Goal: Obtain resource: Obtain resource

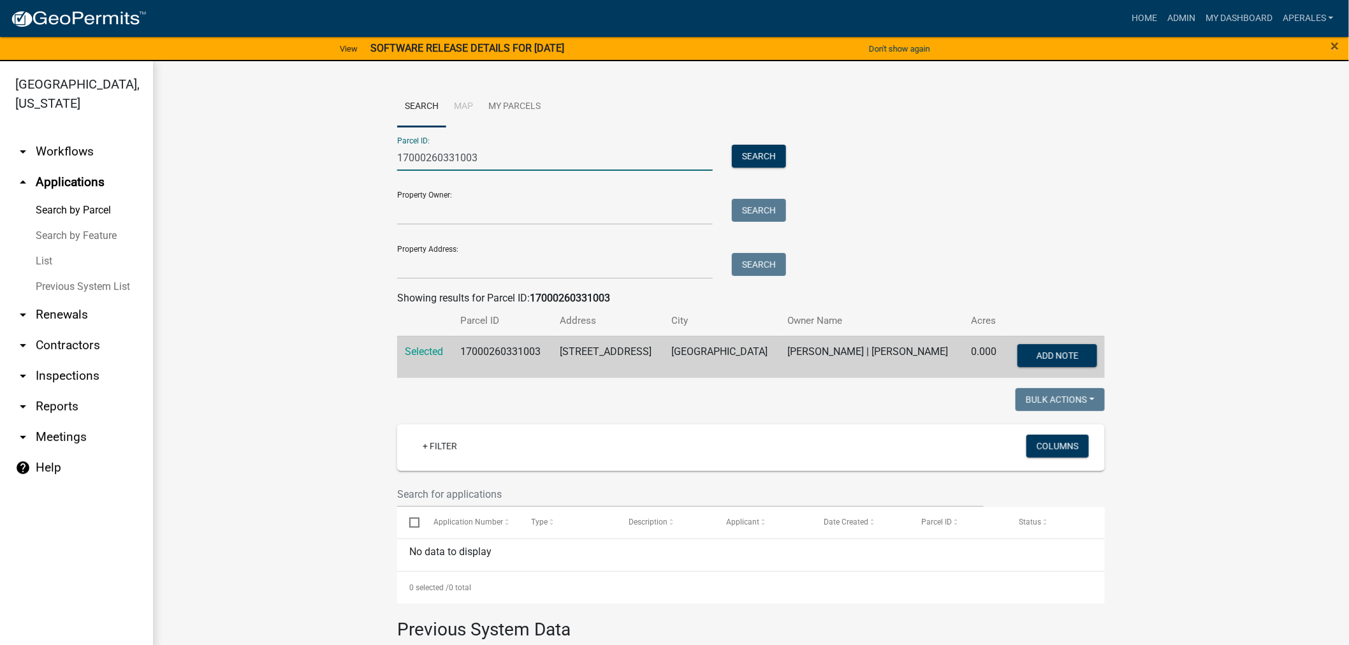
drag, startPoint x: 486, startPoint y: 154, endPoint x: 213, endPoint y: 78, distance: 284.0
click at [236, 82] on div "Search Map My Parcels Parcel ID: 17000260331003 Search Property Owner: Search P…" at bounding box center [751, 461] width 1196 height 801
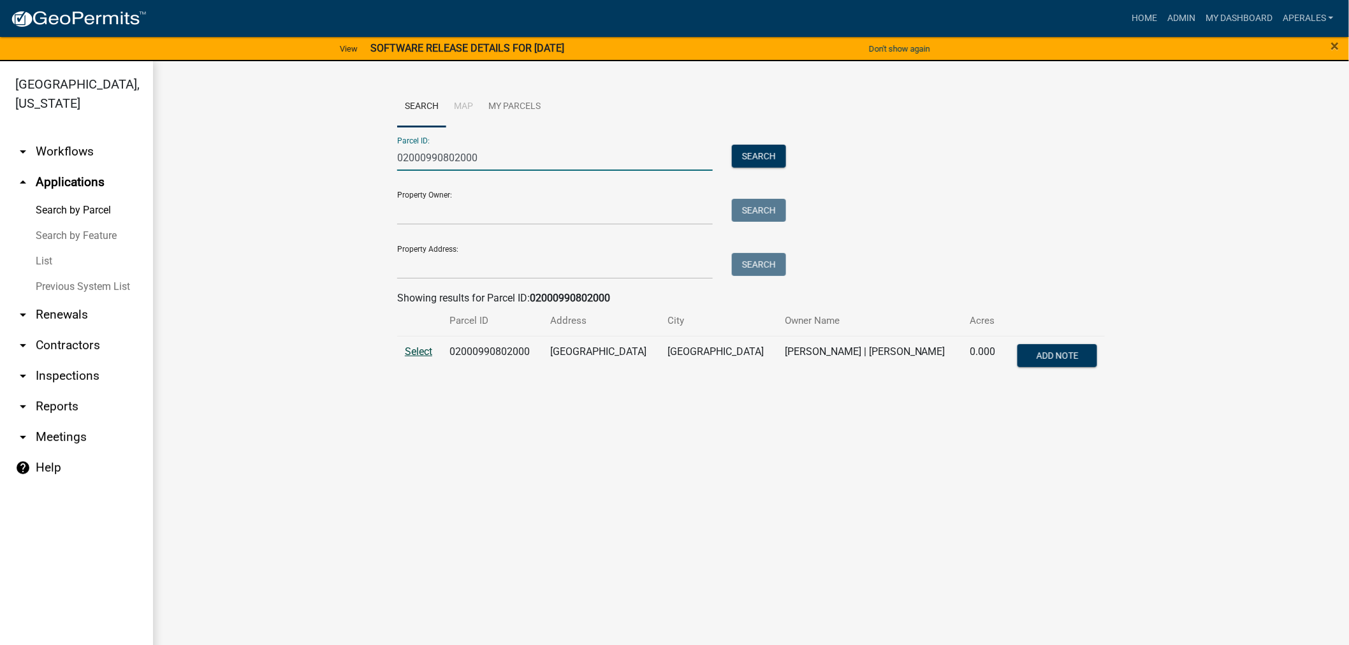
type input "02000990802000"
click at [411, 348] on span "Select" at bounding box center [418, 352] width 27 height 12
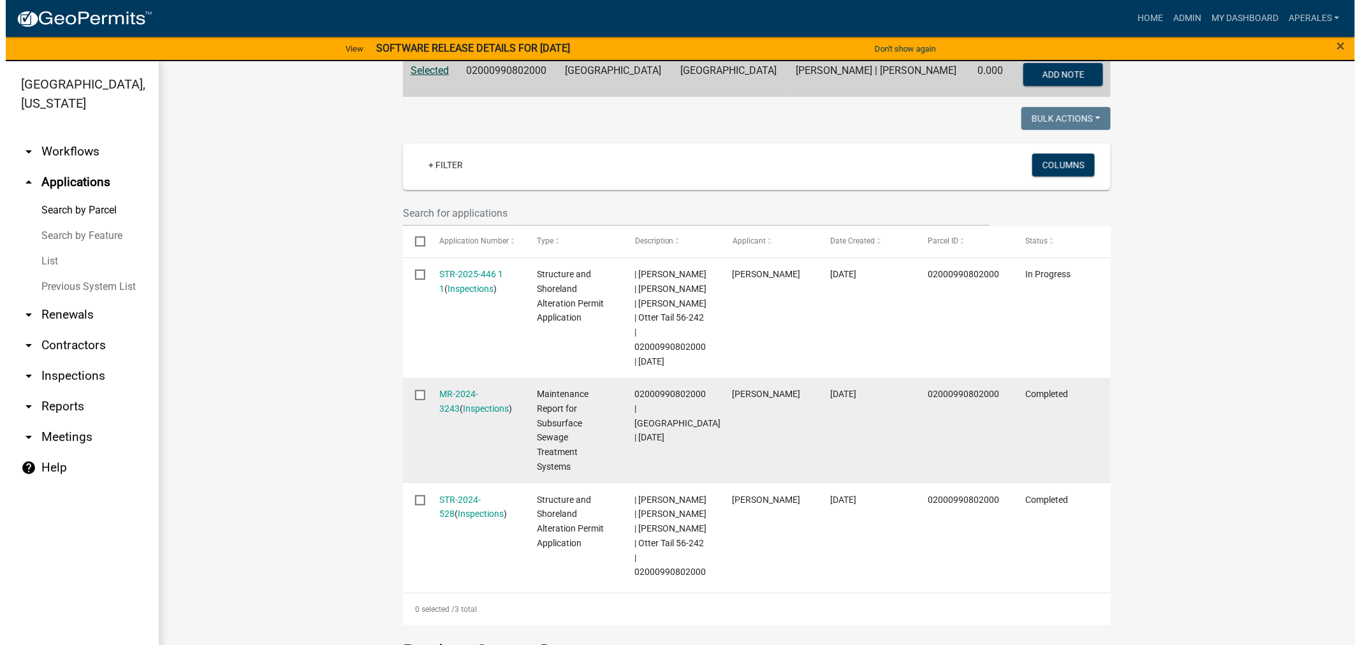
scroll to position [283, 0]
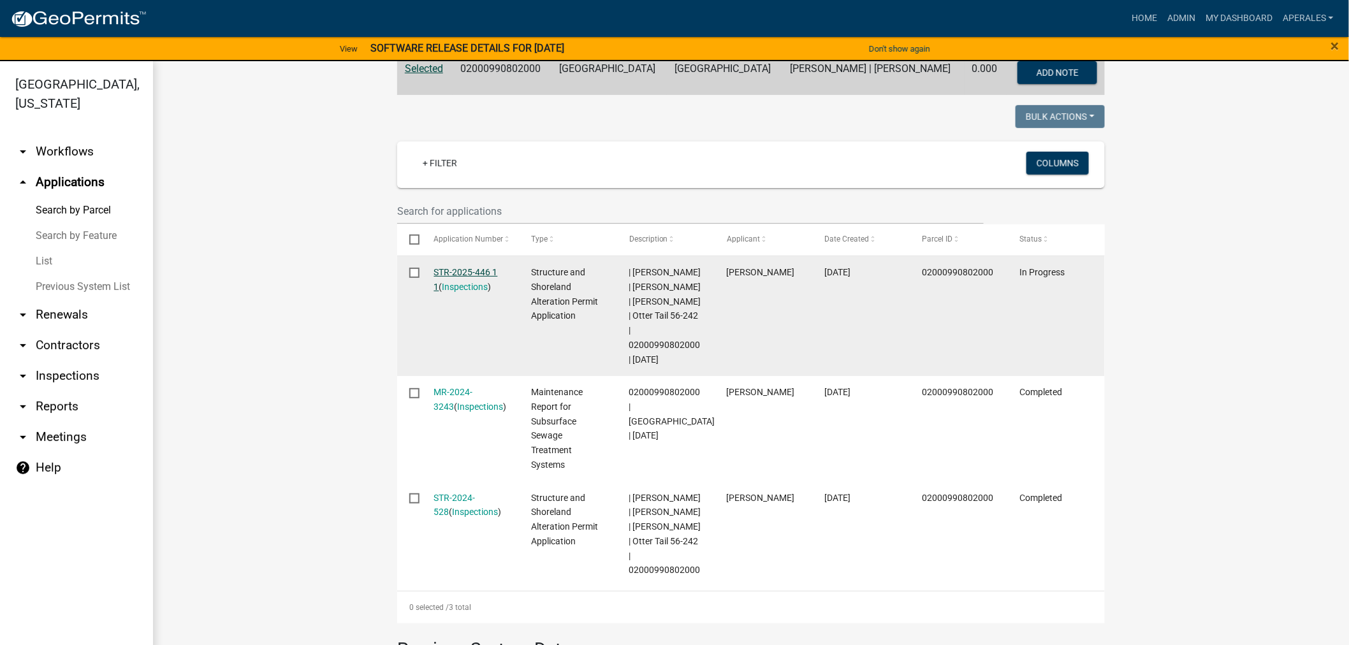
click at [456, 274] on link "STR-2025-446 1 1" at bounding box center [466, 279] width 64 height 25
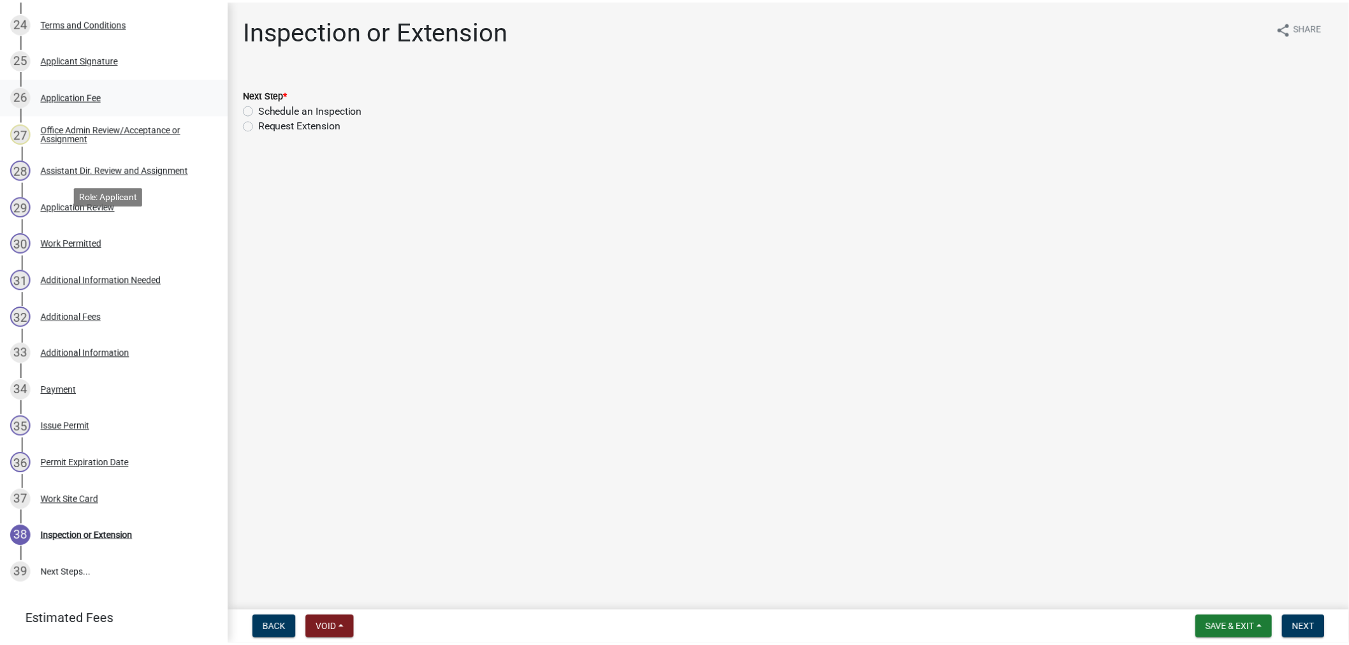
scroll to position [1133, 0]
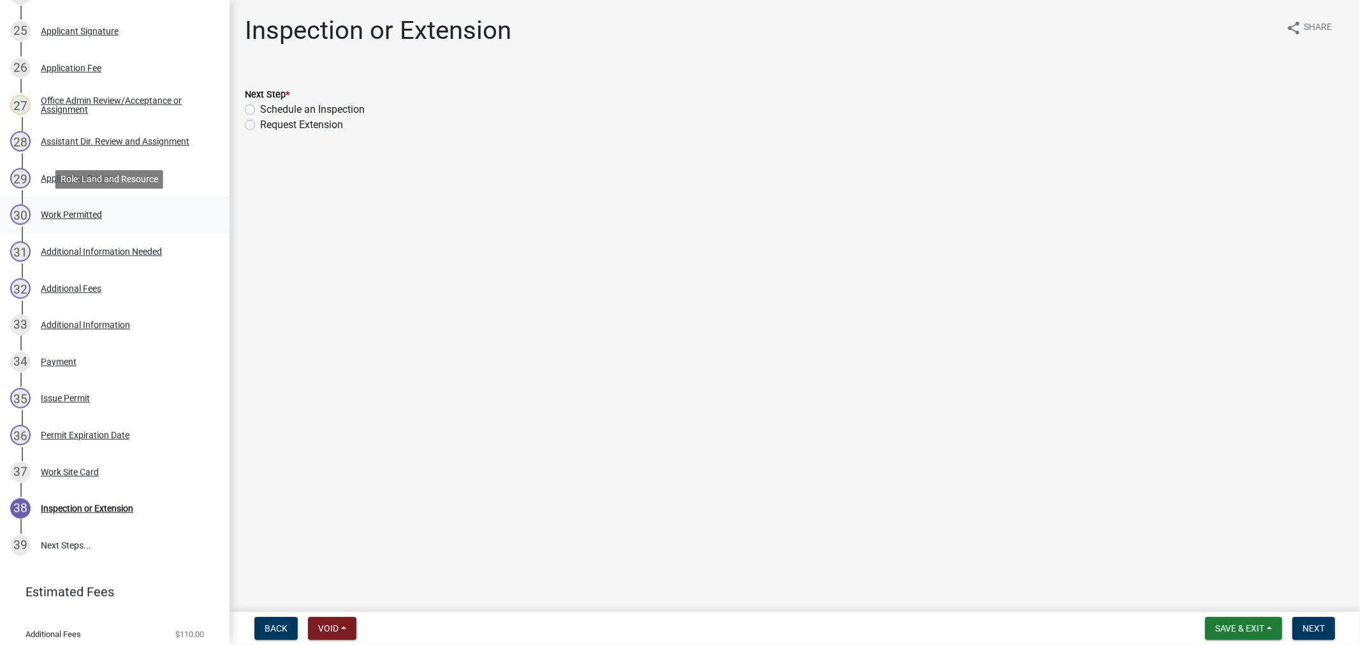
click at [54, 210] on div "Work Permitted" at bounding box center [71, 214] width 61 height 9
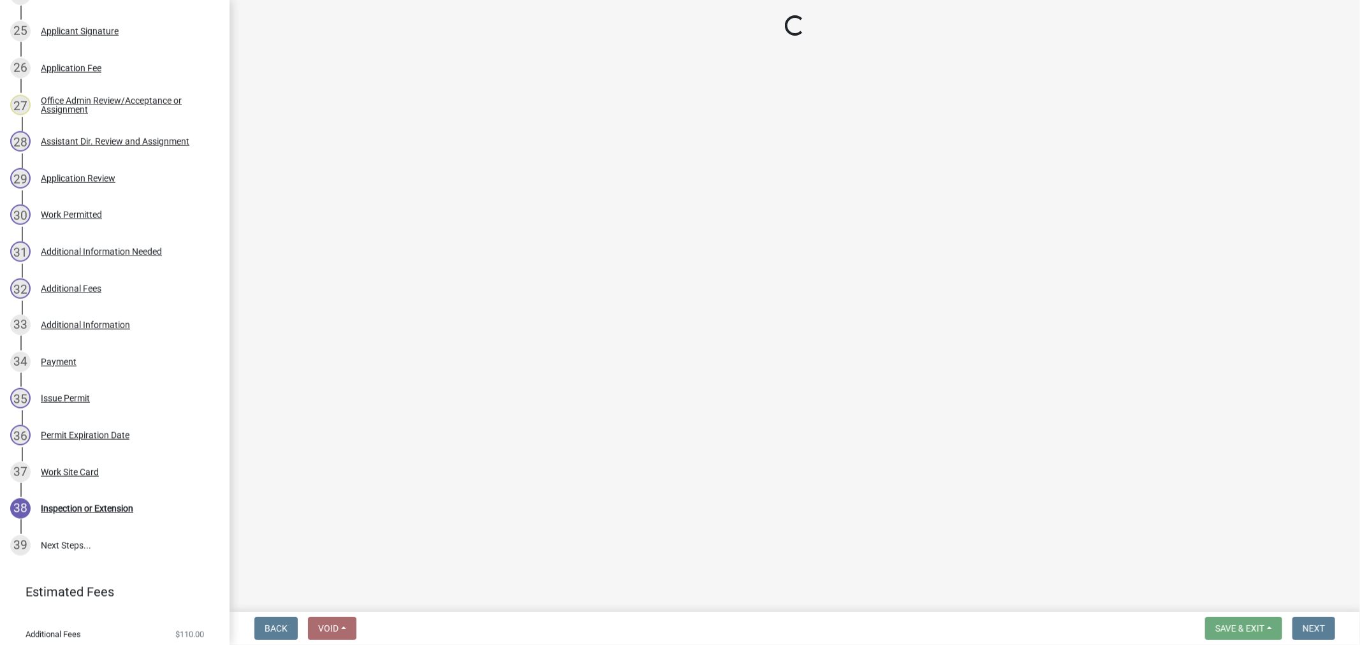
select select "4ffc802c-a91c-4807-8d38-a10afb9862f8"
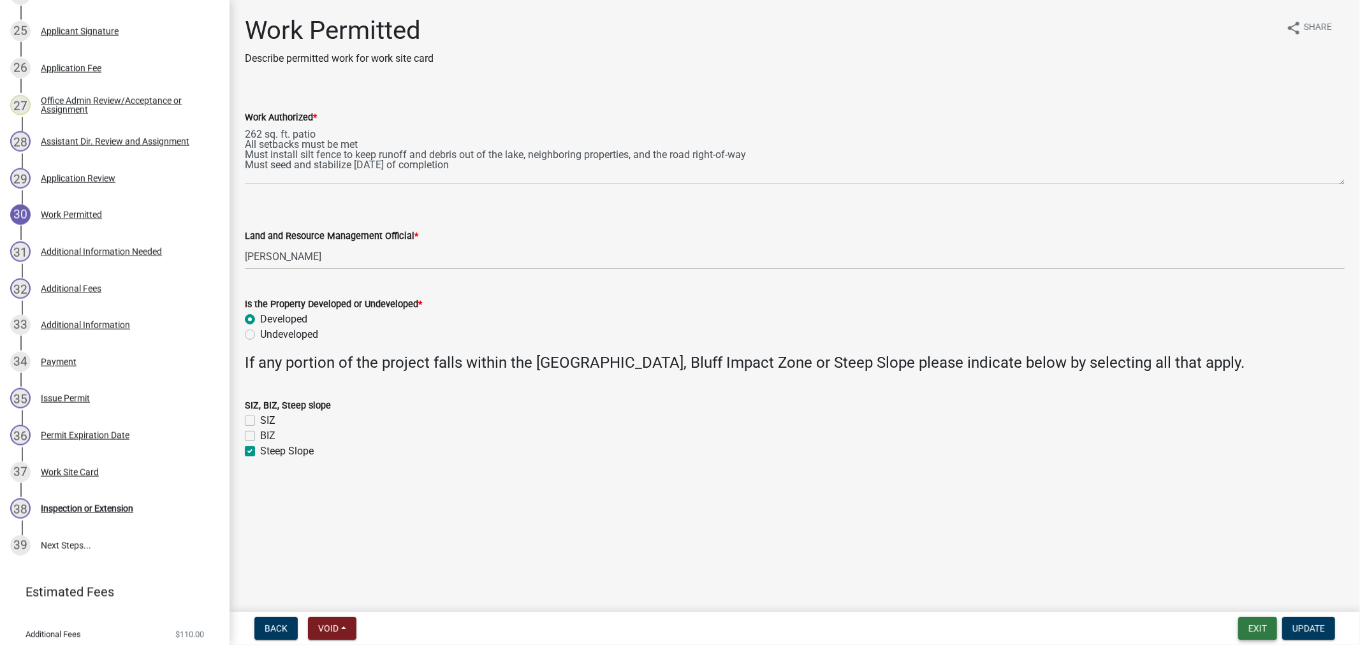
click at [1271, 629] on button "Exit" at bounding box center [1257, 628] width 39 height 23
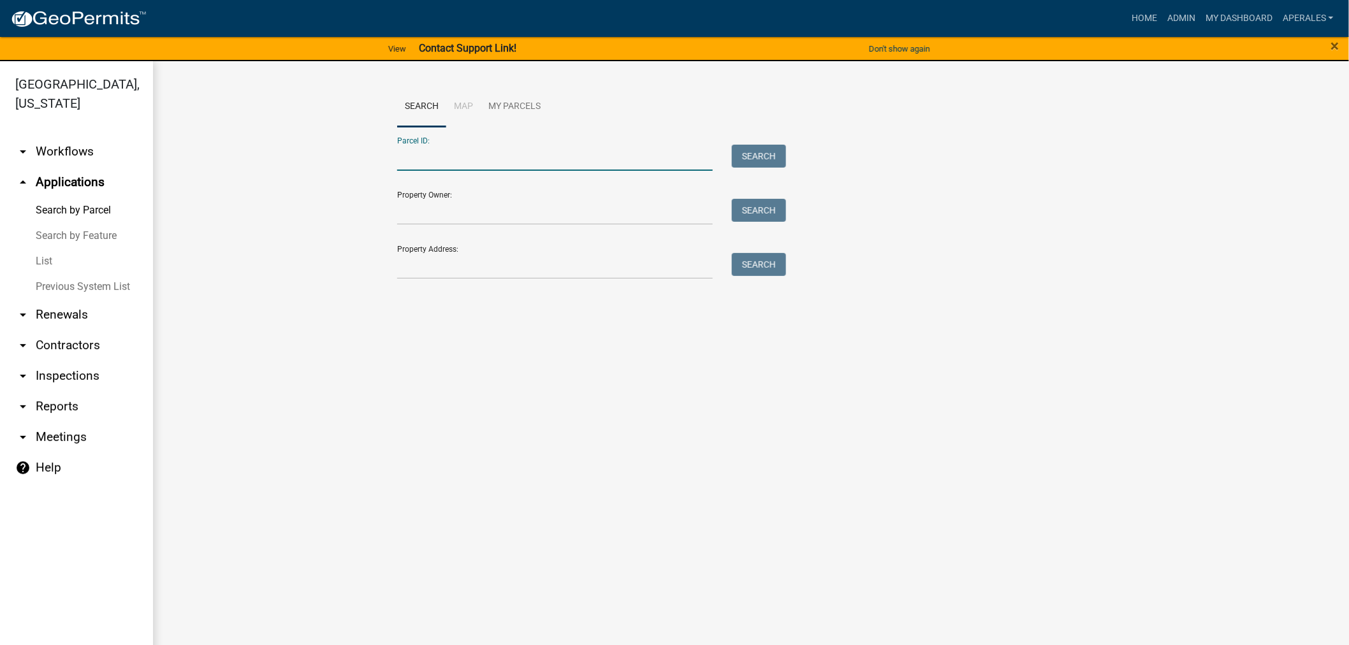
click at [449, 158] on input "Parcel ID:" at bounding box center [555, 158] width 316 height 26
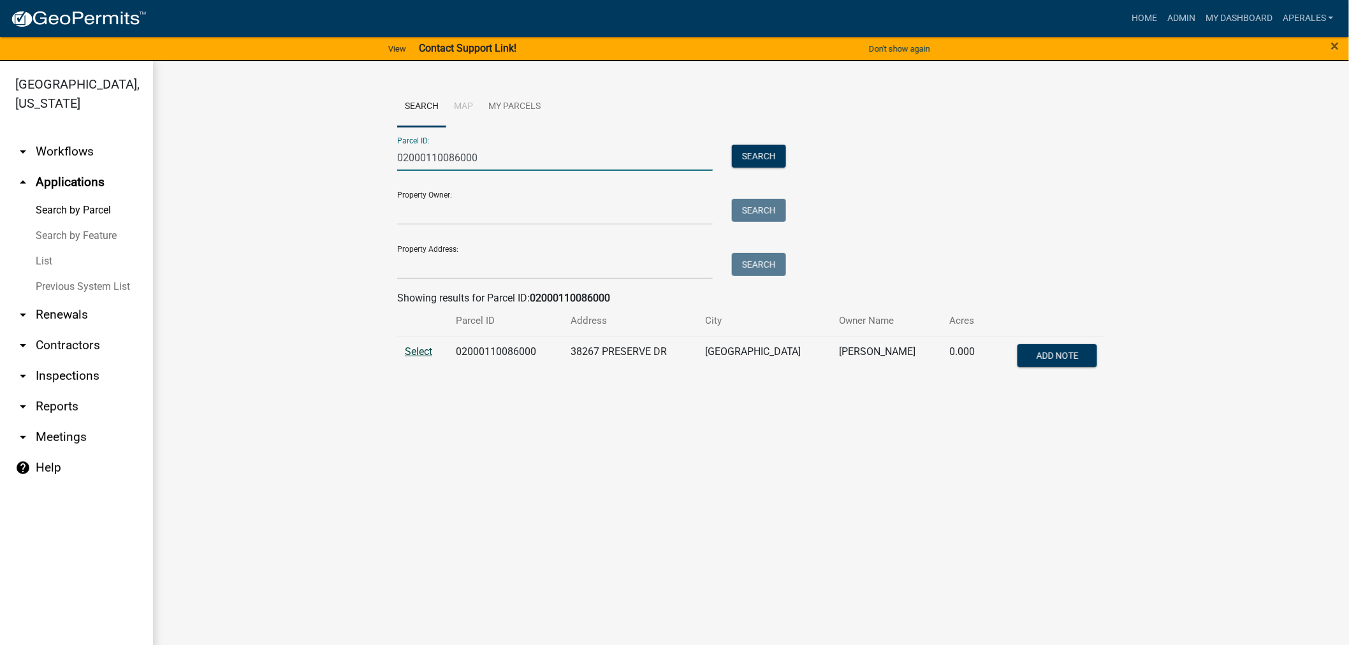
type input "02000110086000"
click at [405, 357] on span "Select" at bounding box center [418, 352] width 27 height 12
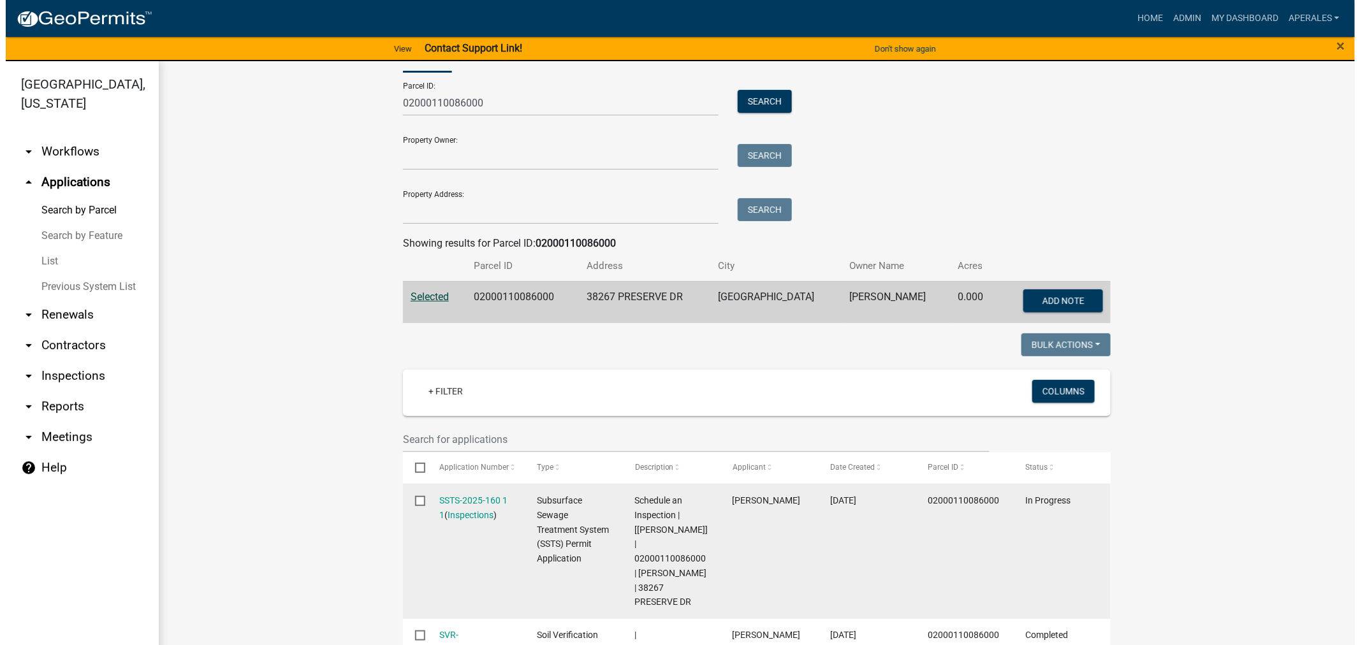
scroll to position [142, 0]
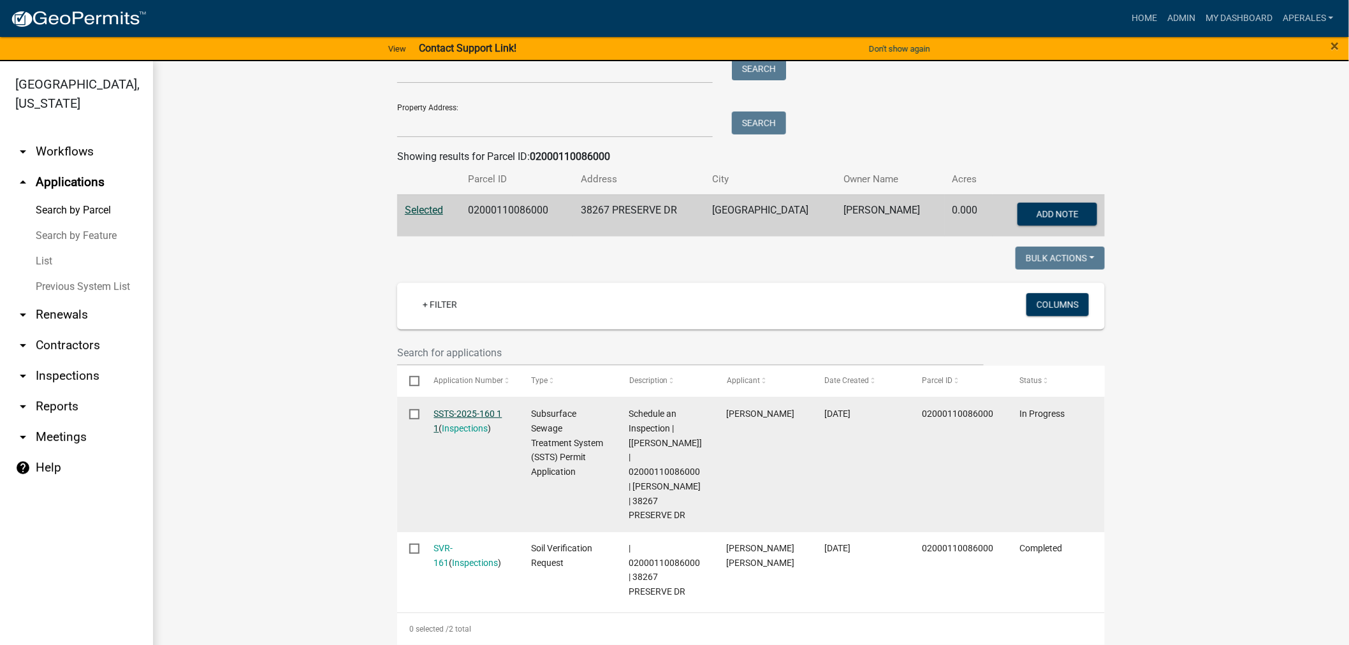
click at [445, 412] on link "SSTS-2025-160 1 1" at bounding box center [468, 421] width 68 height 25
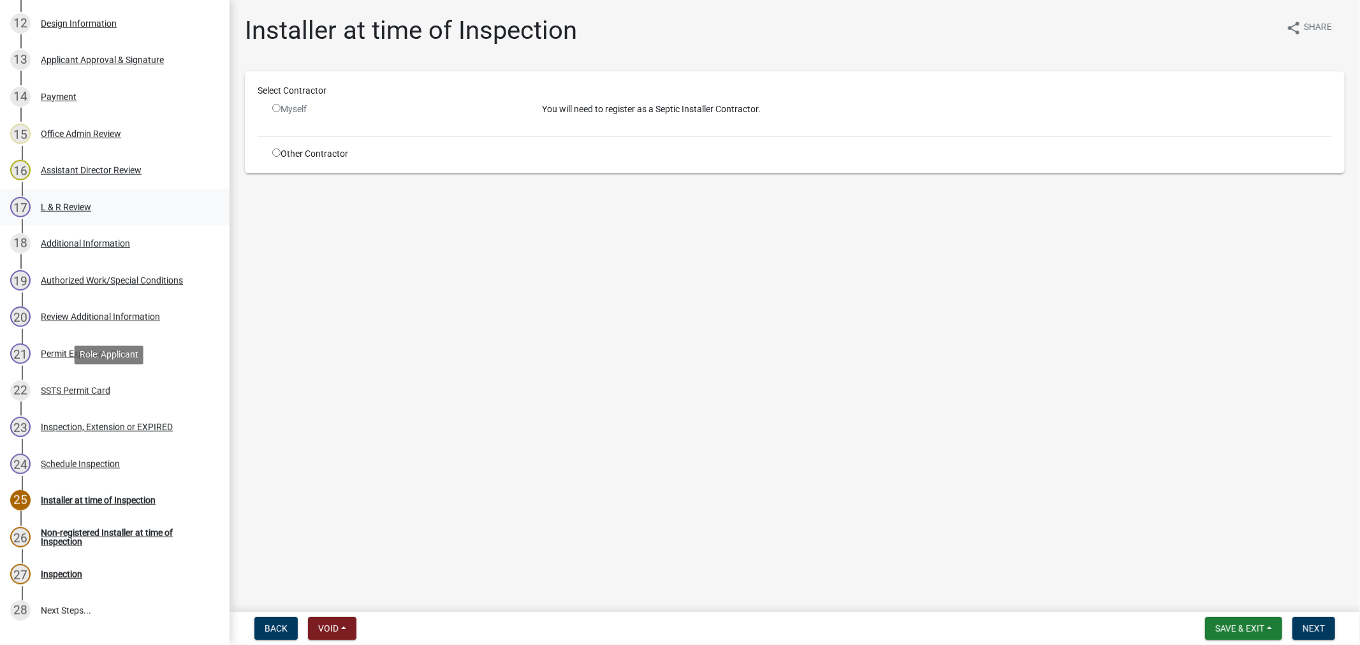
scroll to position [766, 0]
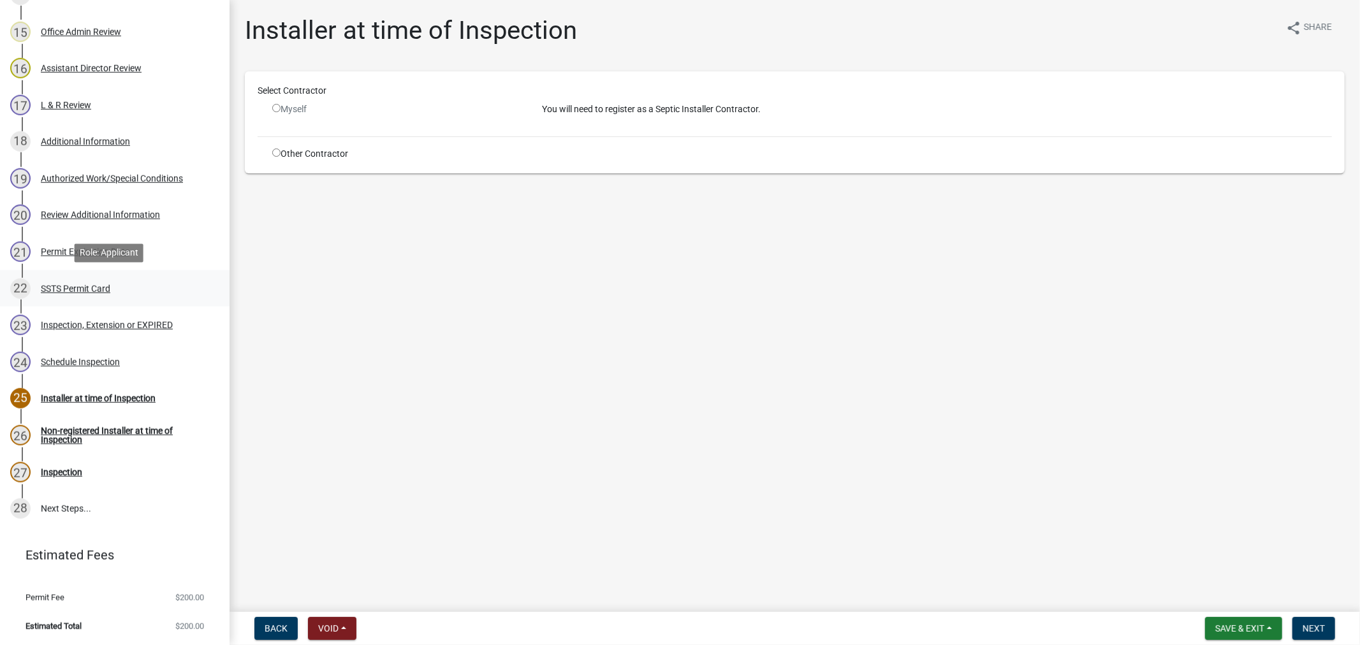
click at [47, 284] on div "SSTS Permit Card" at bounding box center [75, 288] width 69 height 9
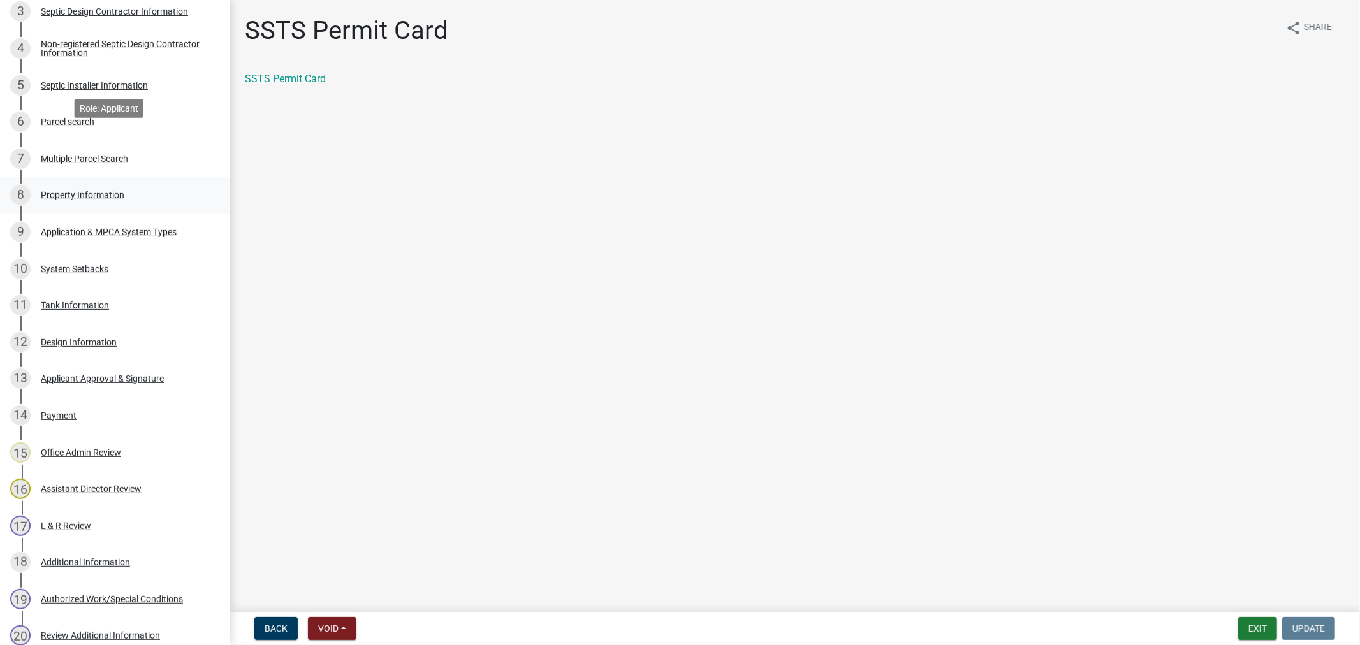
scroll to position [340, 0]
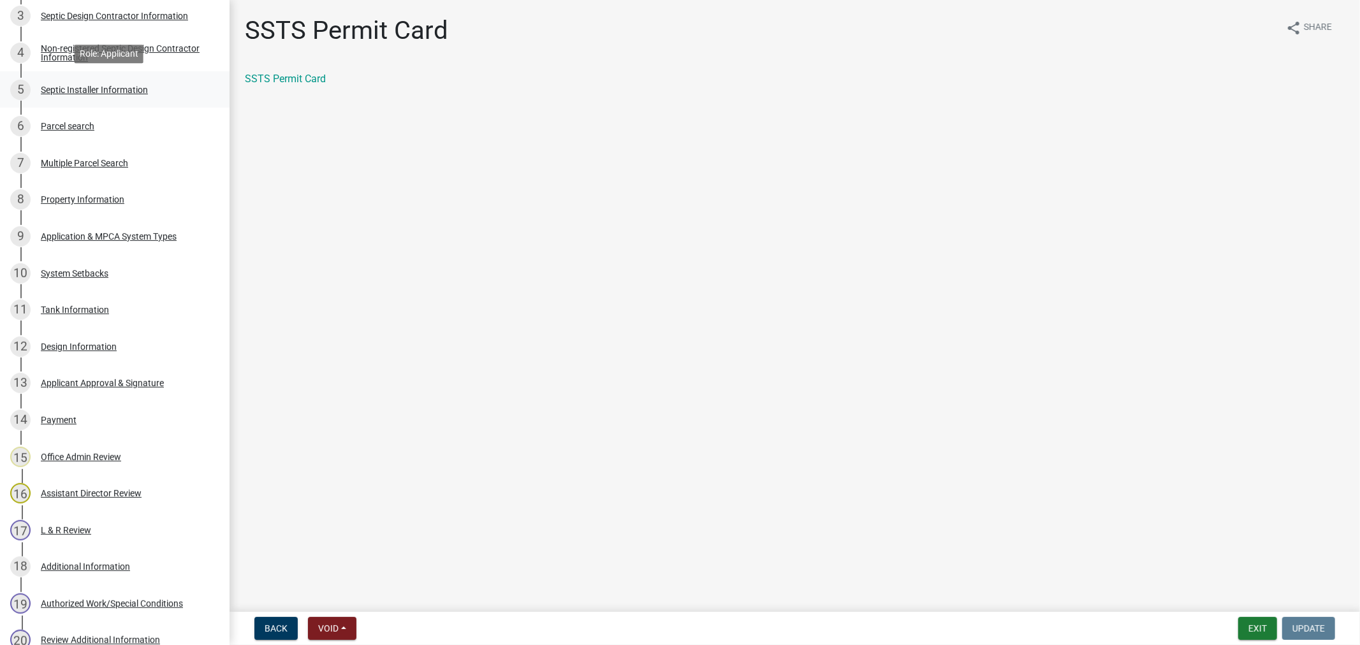
click at [54, 83] on div "5 Septic Installer Information" at bounding box center [109, 90] width 199 height 20
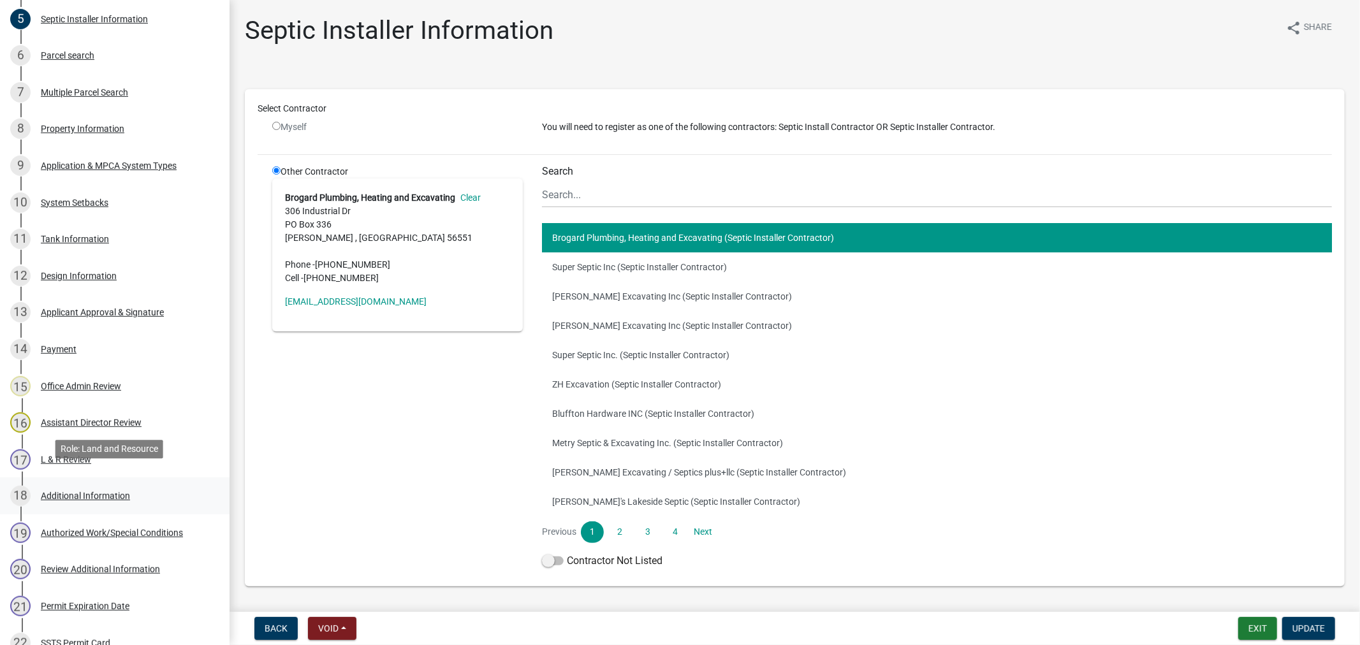
scroll to position [766, 0]
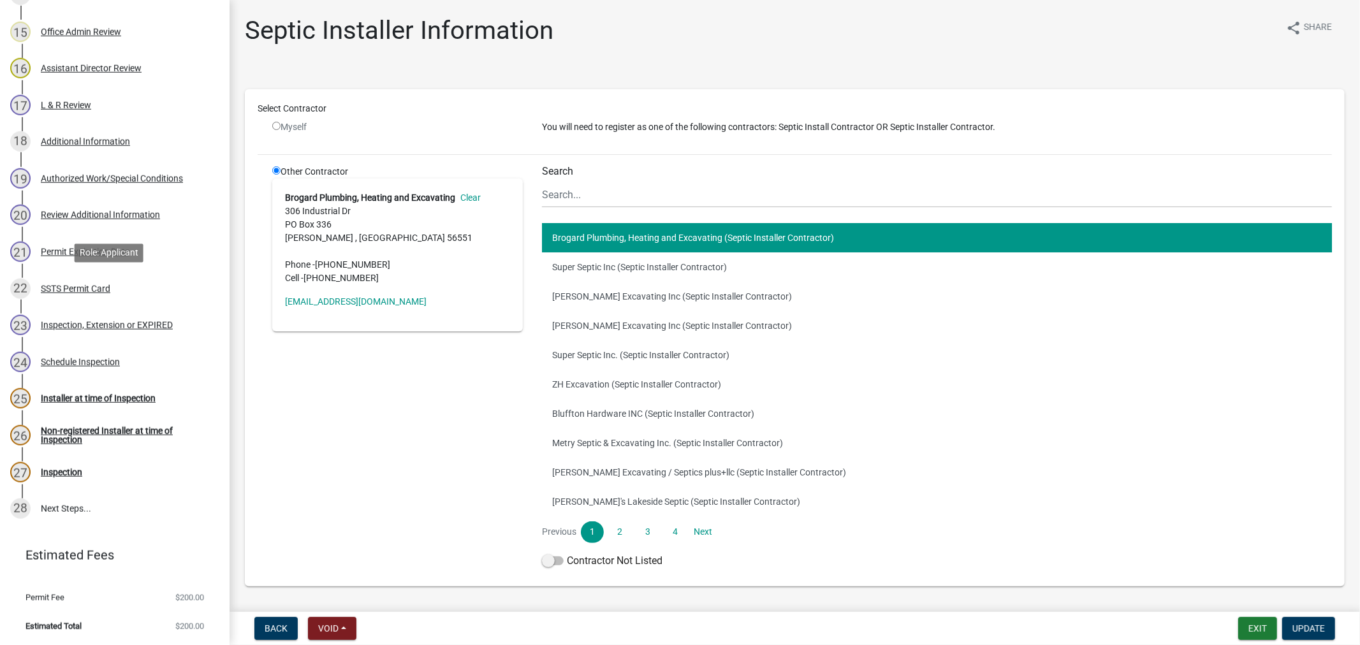
click at [83, 295] on div "22 SSTS Permit Card" at bounding box center [109, 289] width 199 height 20
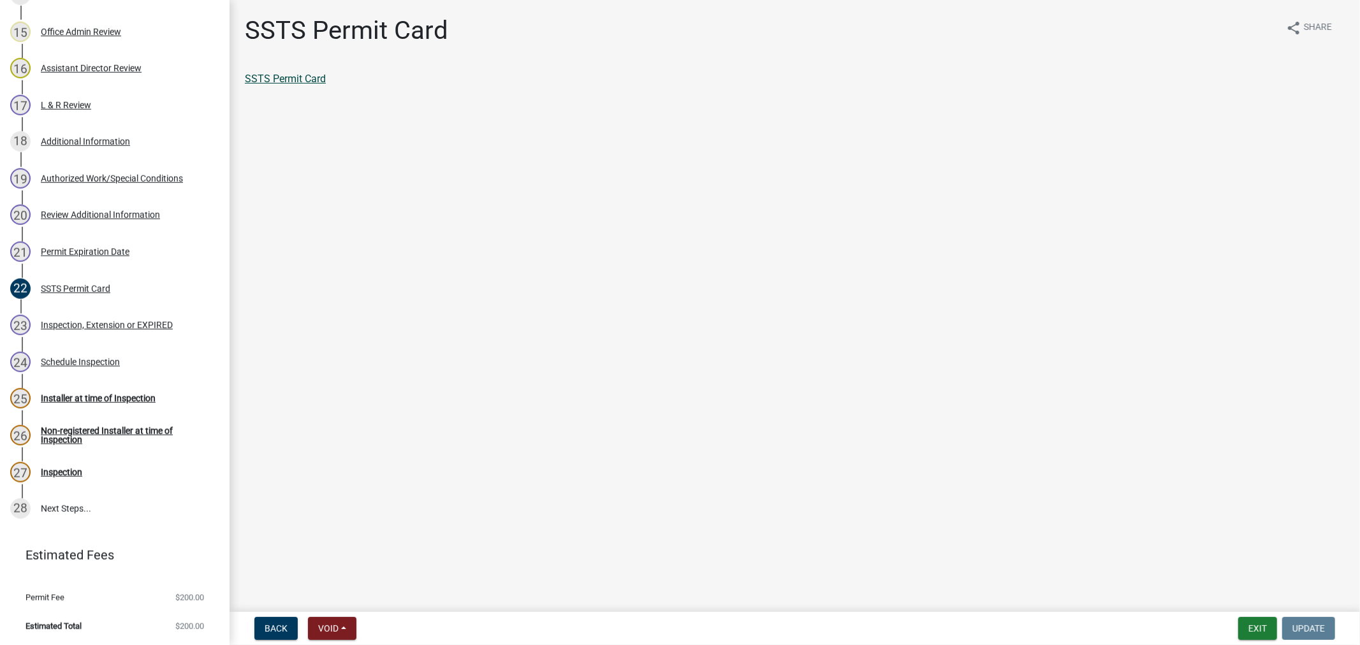
click at [282, 82] on link "SSTS Permit Card" at bounding box center [285, 79] width 81 height 12
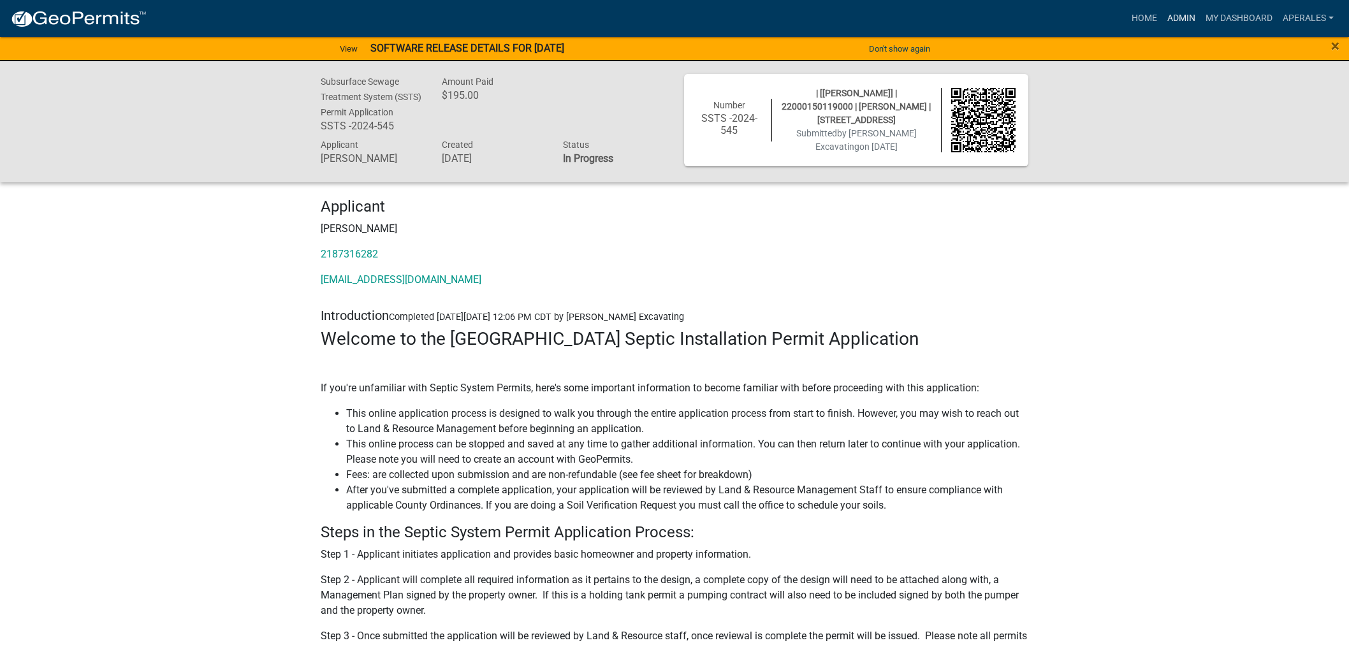
scroll to position [921, 0]
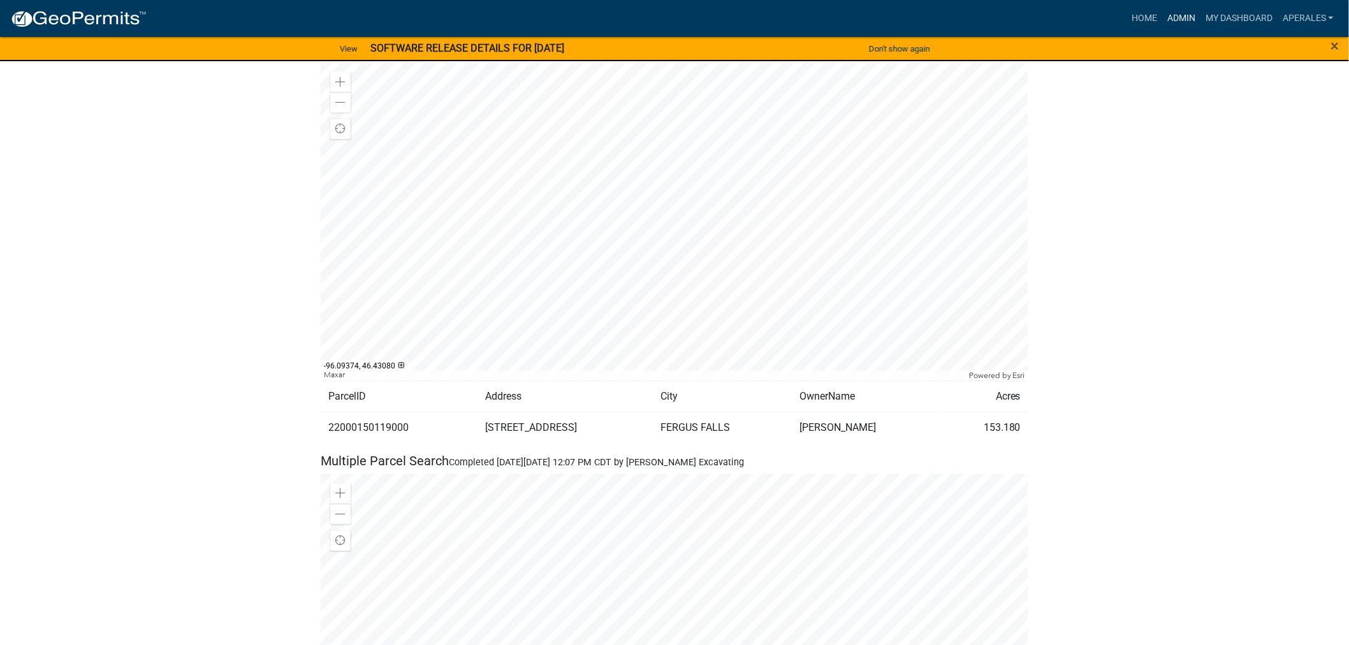
click at [1188, 17] on link "Admin" at bounding box center [1181, 18] width 38 height 24
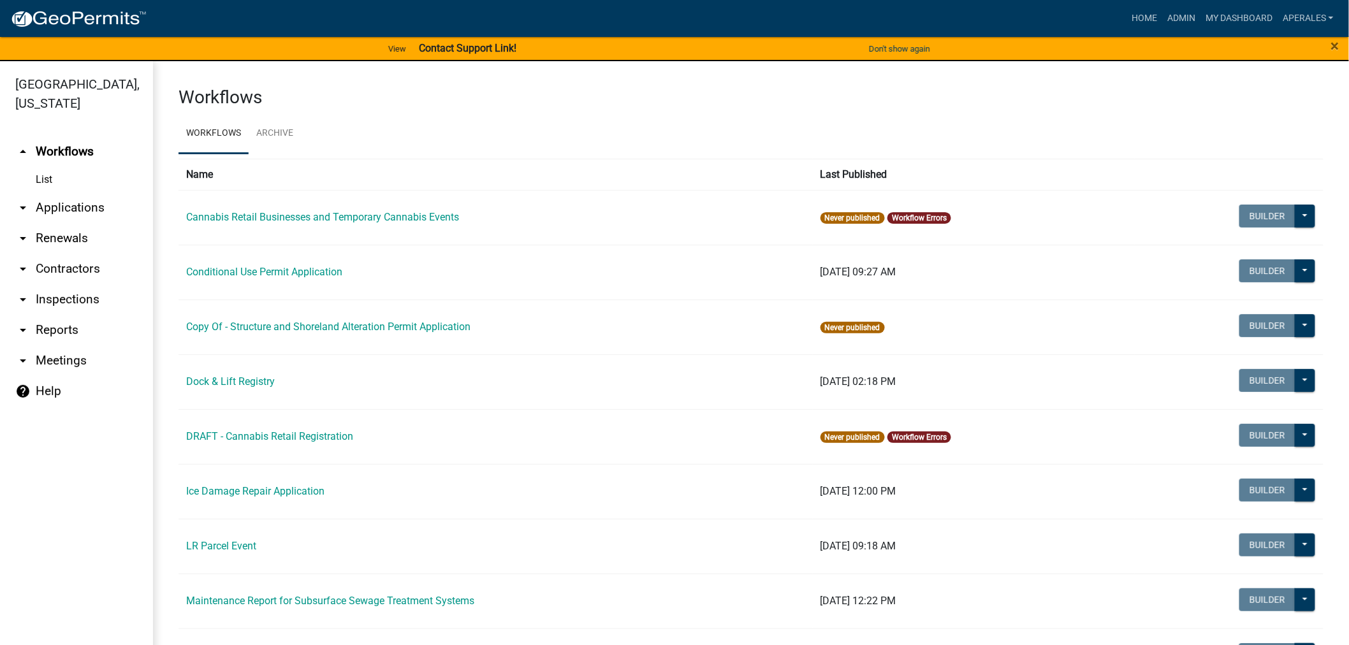
click at [60, 202] on link "arrow_drop_down Applications" at bounding box center [76, 208] width 153 height 31
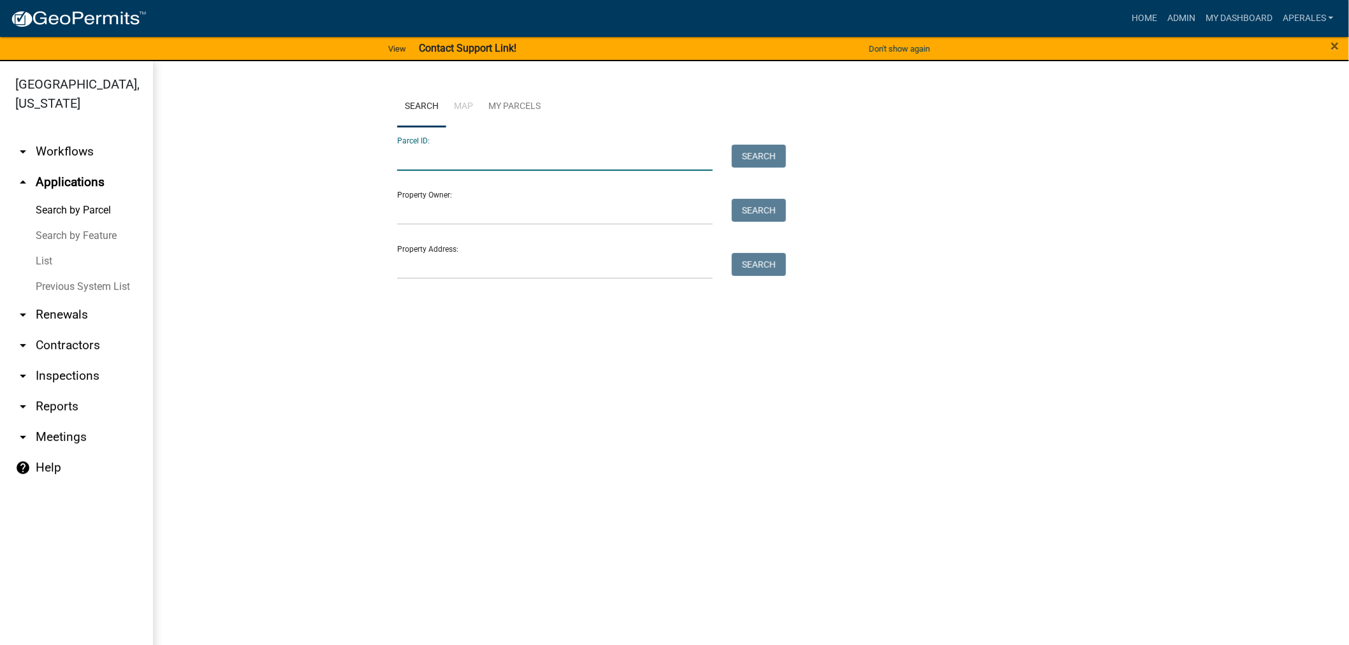
click at [462, 158] on input "Parcel ID:" at bounding box center [555, 158] width 316 height 26
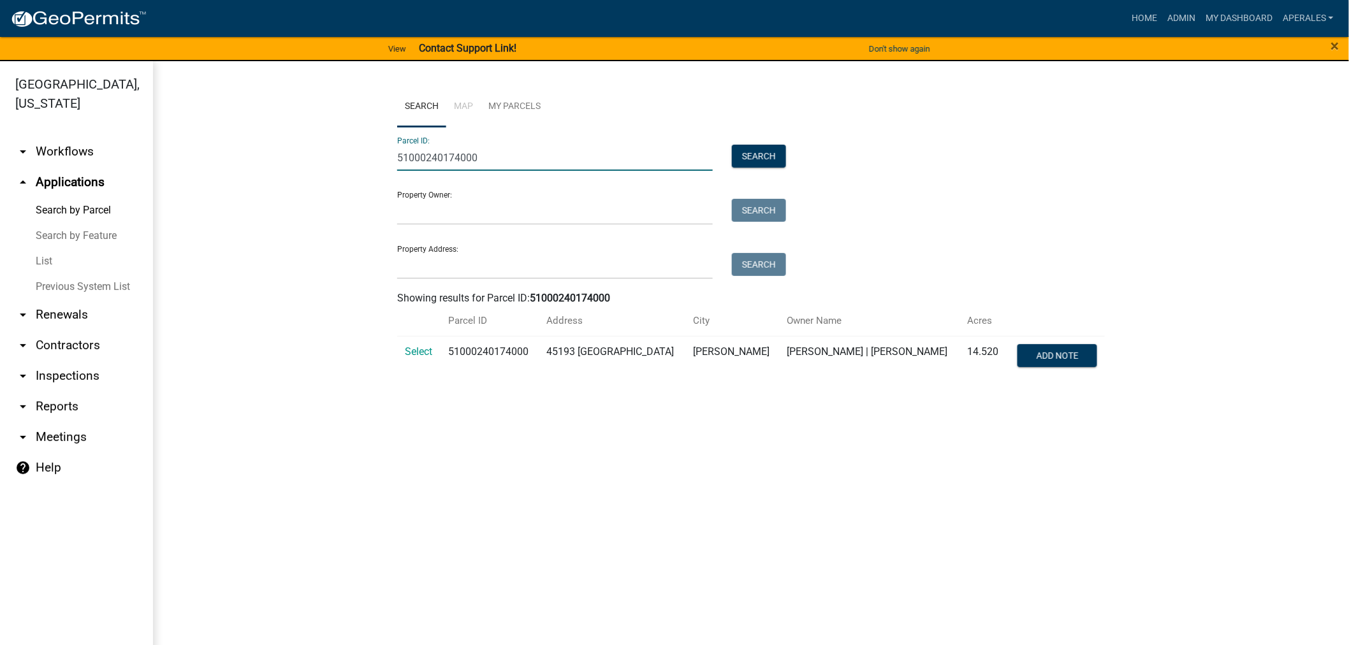
type input "51000240174000"
click at [416, 360] on td "Select" at bounding box center [419, 357] width 44 height 42
click at [419, 344] on td "Select" at bounding box center [419, 357] width 44 height 42
click at [420, 346] on span "Select" at bounding box center [418, 352] width 27 height 12
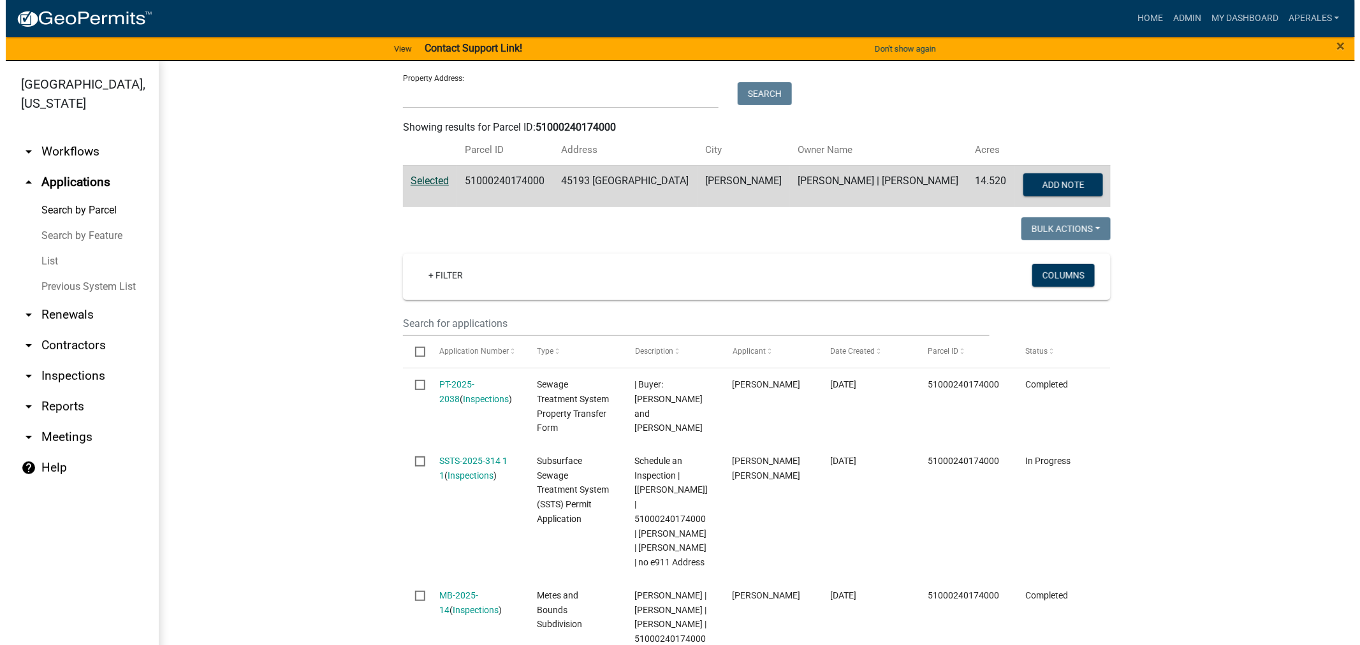
scroll to position [212, 0]
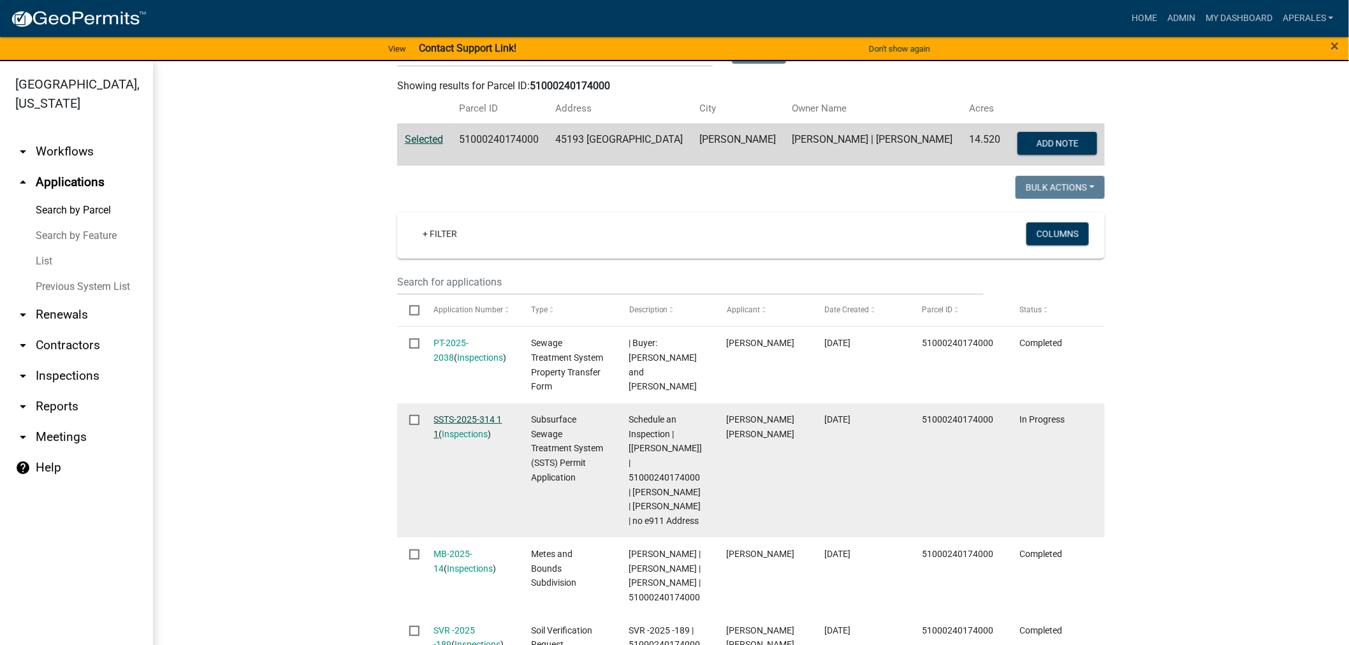
click at [456, 421] on link "SSTS-2025-314 1 1" at bounding box center [468, 426] width 68 height 25
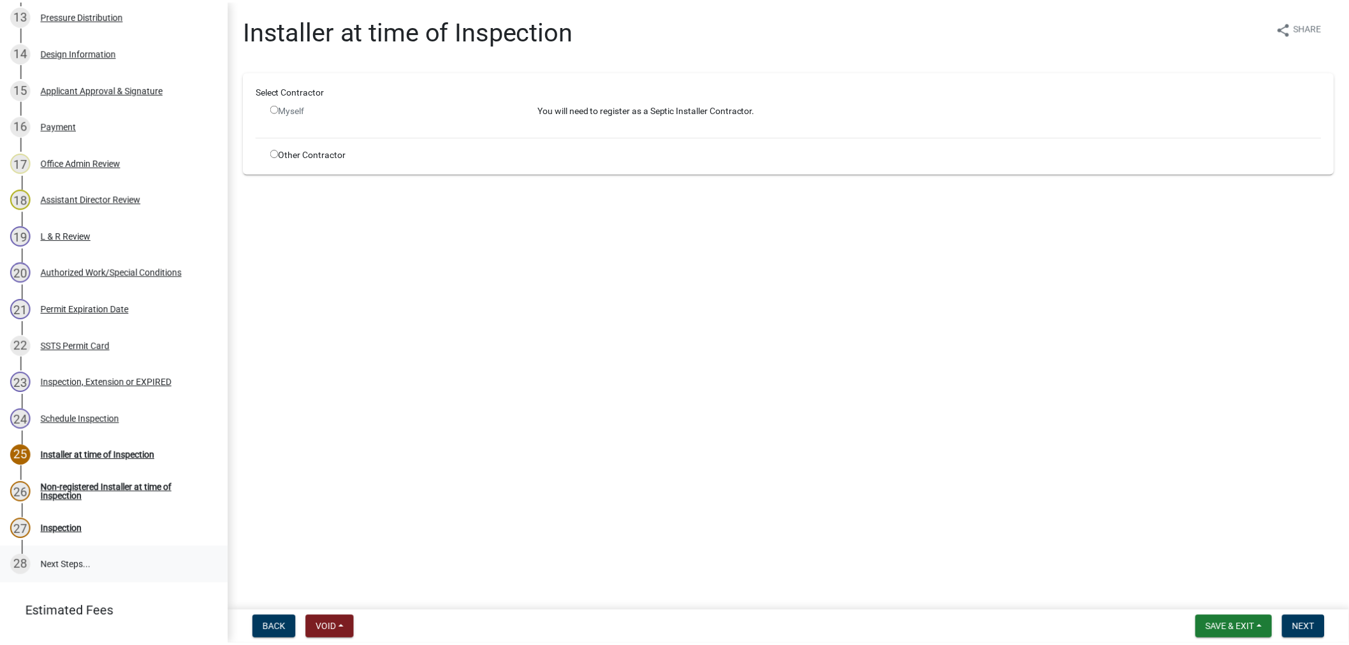
scroll to position [766, 0]
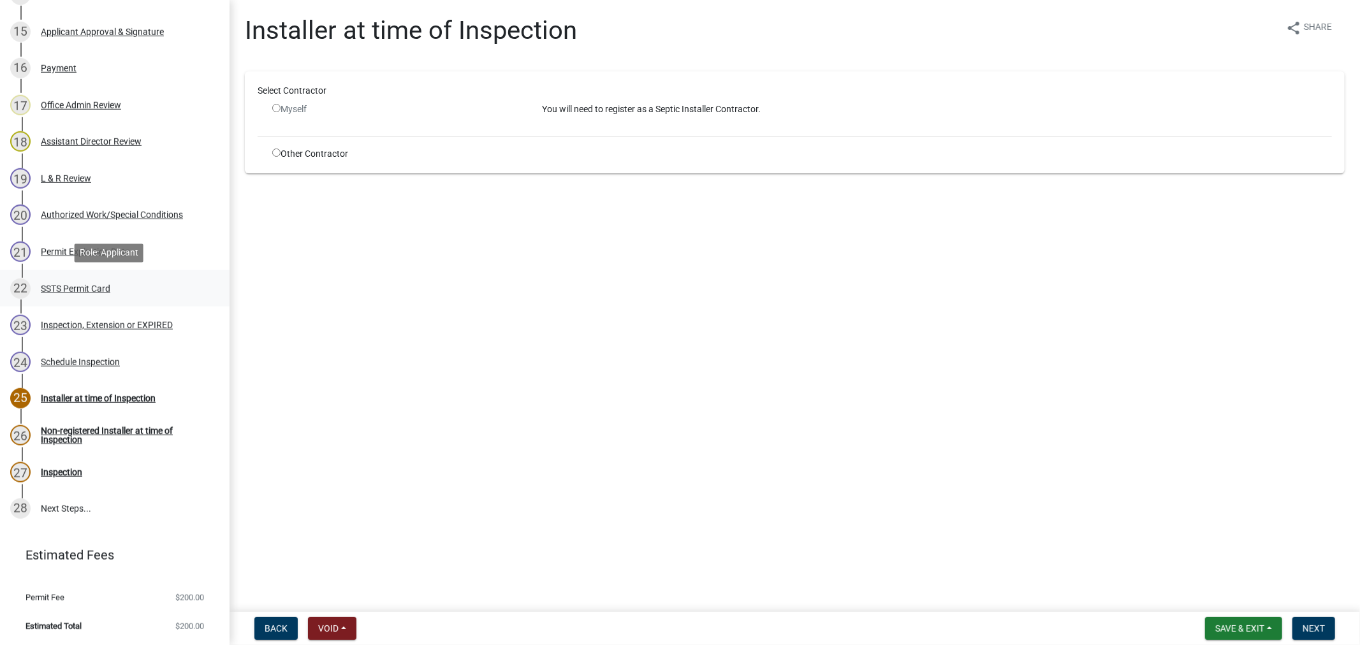
click at [85, 293] on div "22 SSTS Permit Card" at bounding box center [109, 289] width 199 height 20
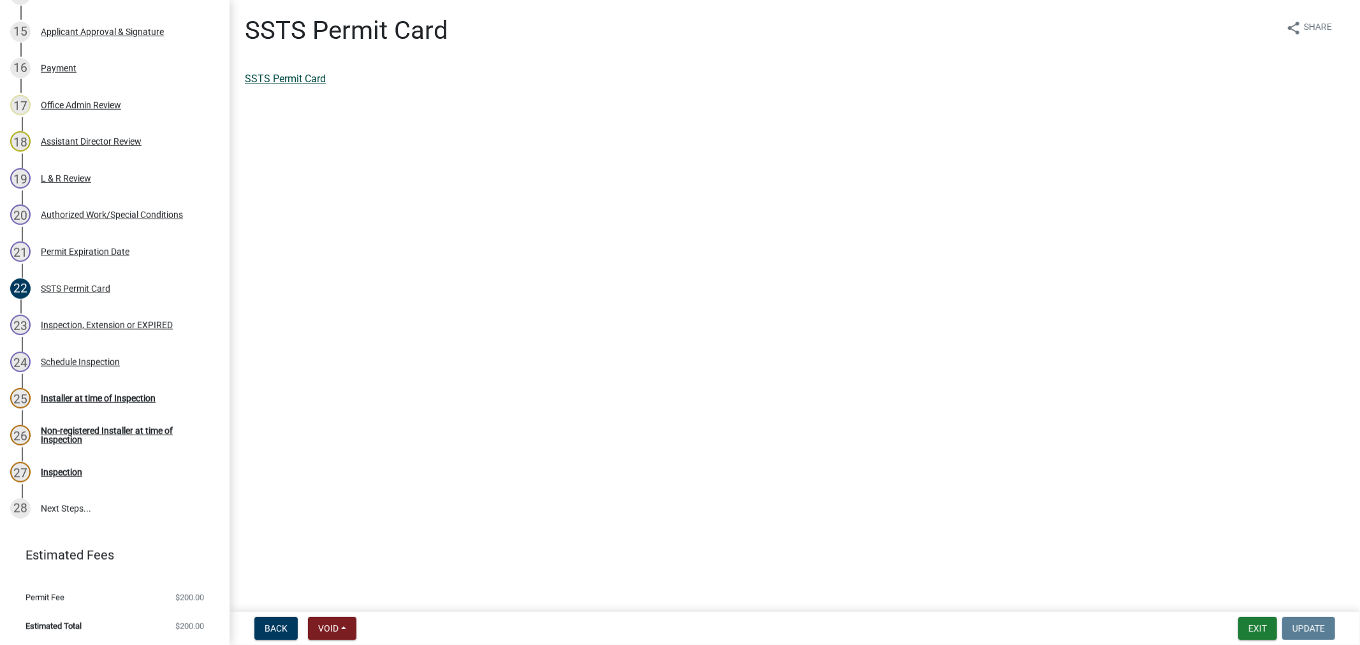
click at [282, 78] on link "SSTS Permit Card" at bounding box center [285, 79] width 81 height 12
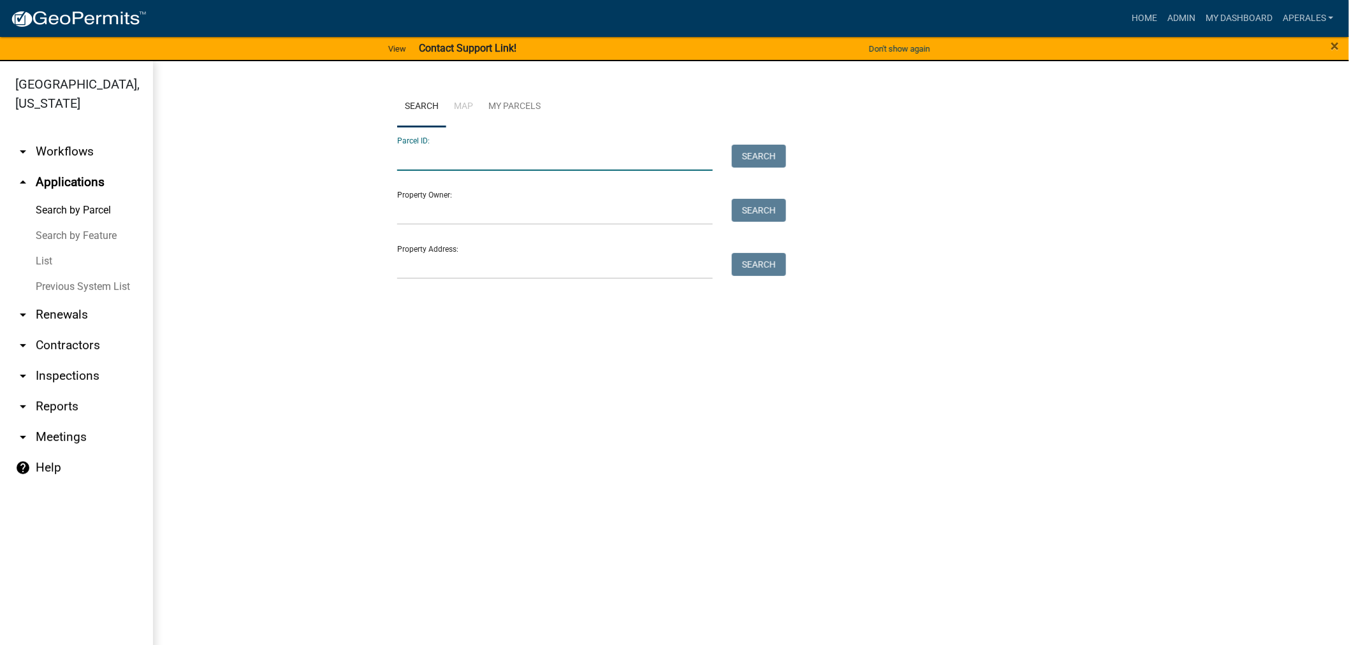
click at [400, 162] on input "Parcel ID:" at bounding box center [555, 158] width 316 height 26
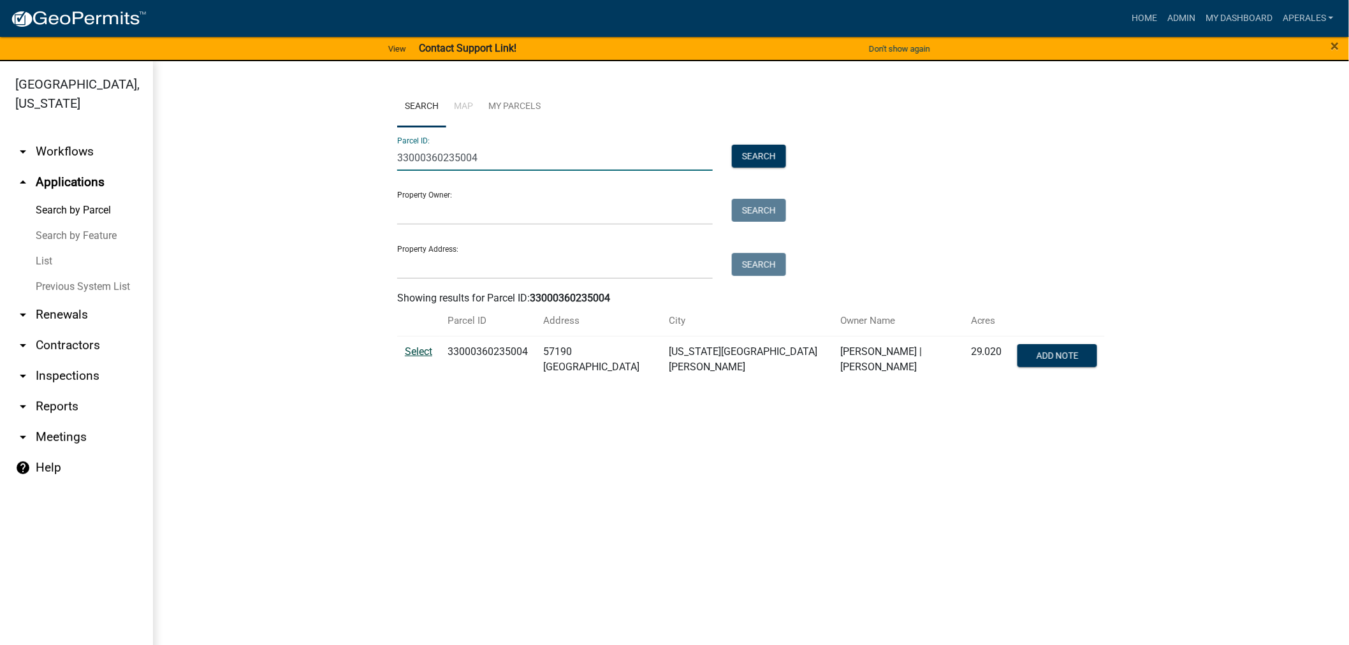
type input "33000360235004"
click at [424, 355] on span "Select" at bounding box center [418, 352] width 27 height 12
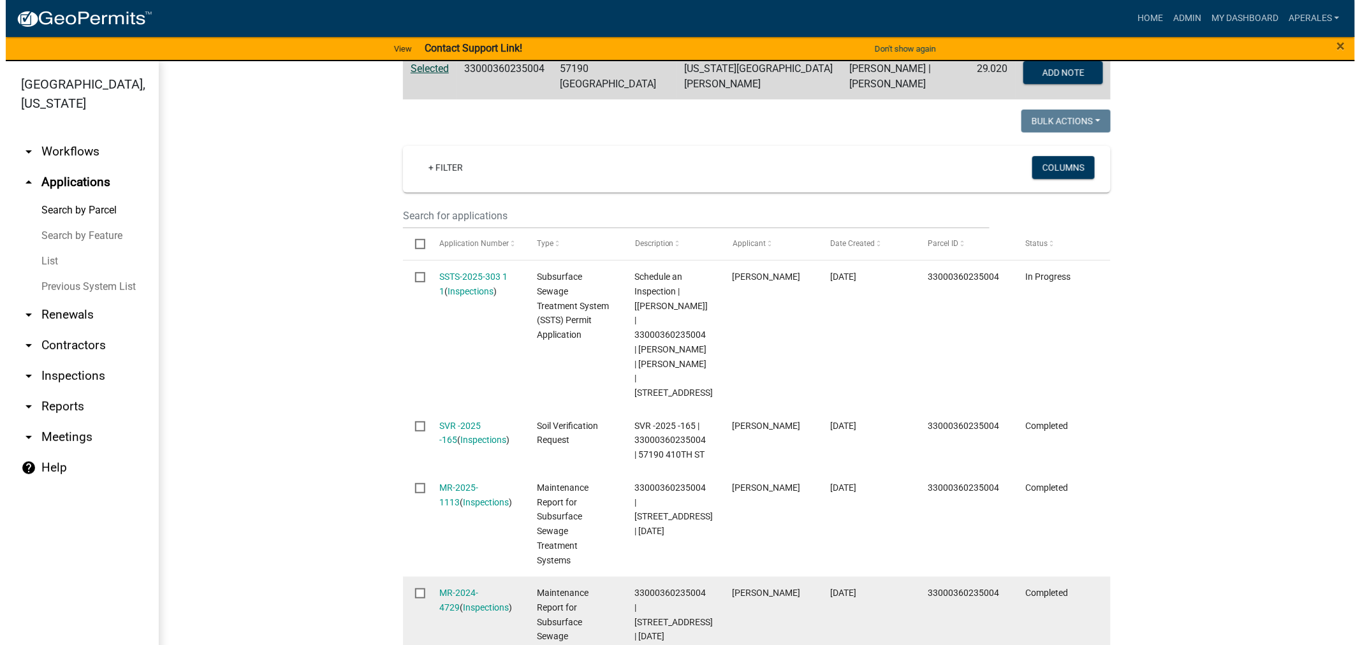
scroll to position [354, 0]
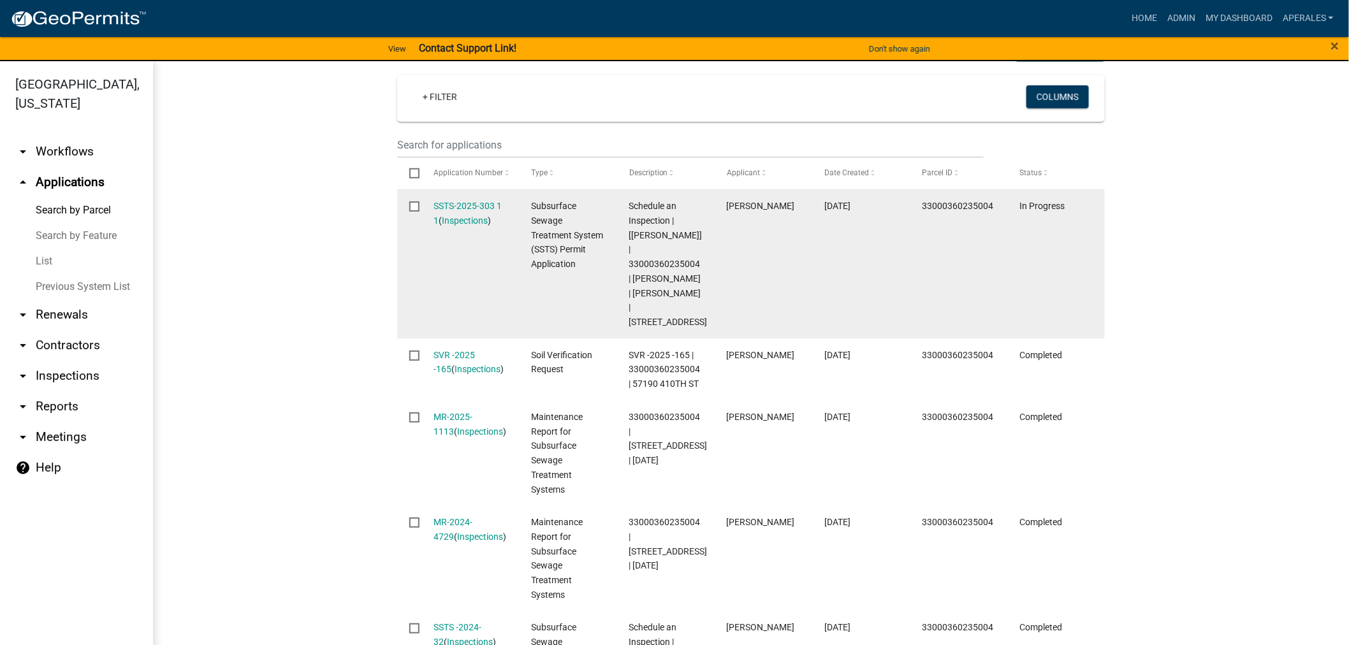
click at [447, 199] on div "SSTS-2025-303 1 1 ( Inspections )" at bounding box center [470, 213] width 73 height 29
click at [445, 201] on link "SSTS-2025-303 1 1" at bounding box center [468, 213] width 68 height 25
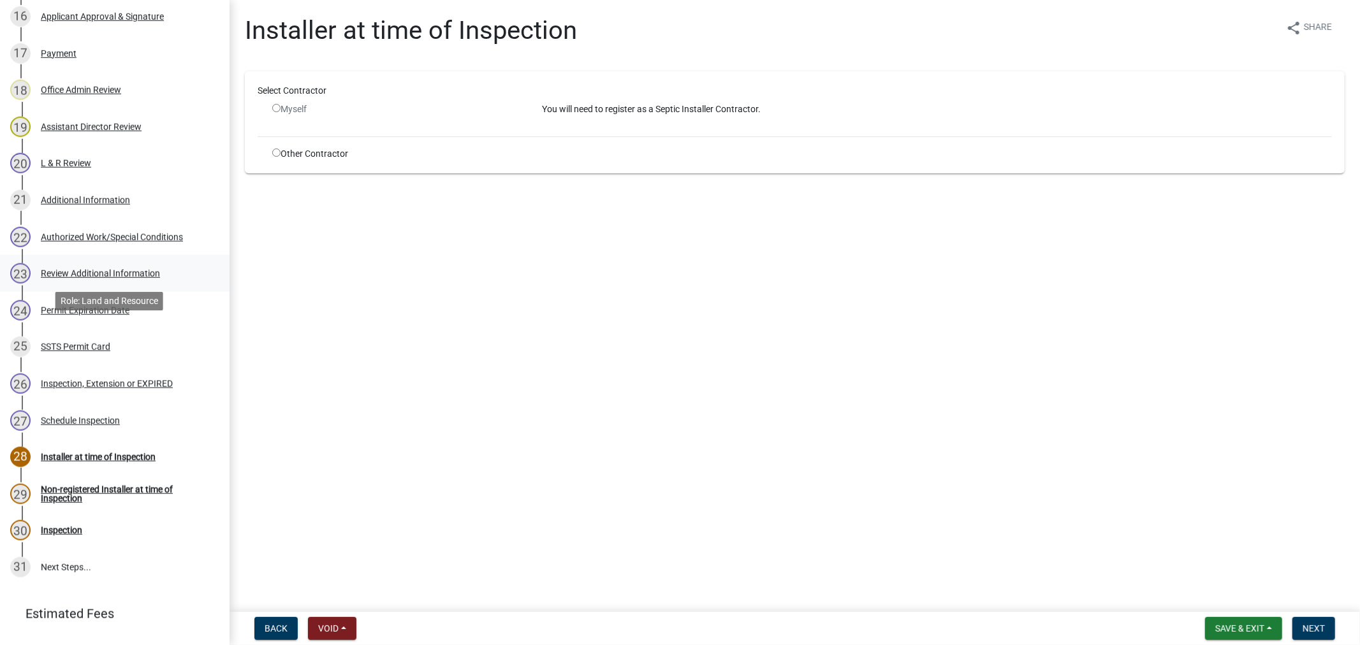
scroll to position [850, 0]
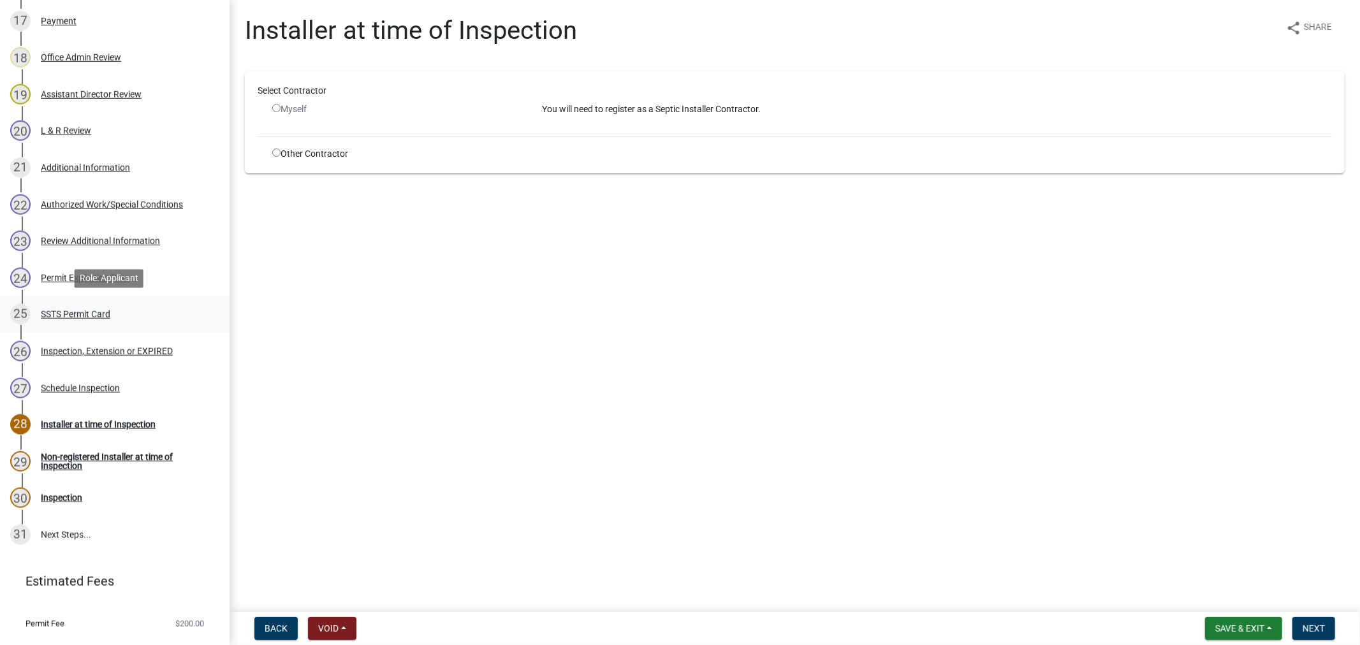
click at [49, 314] on div "SSTS Permit Card" at bounding box center [75, 314] width 69 height 9
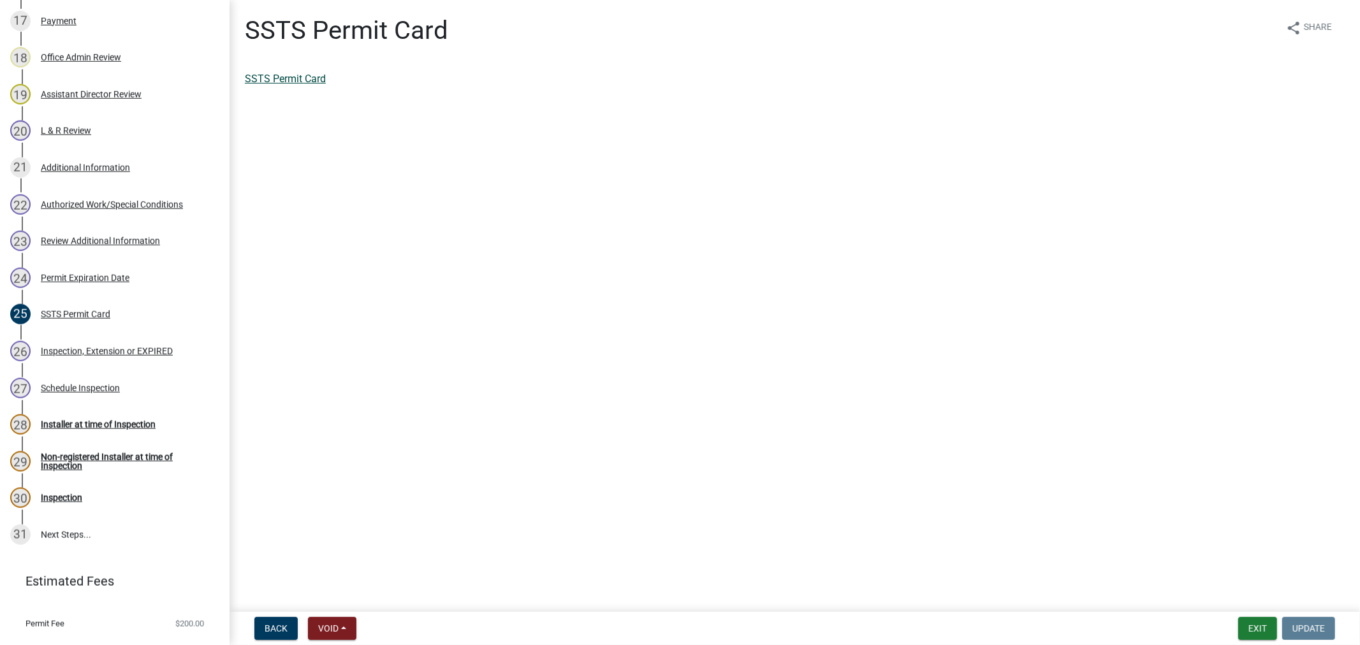
click at [252, 73] on link "SSTS Permit Card" at bounding box center [285, 79] width 81 height 12
